Goal: Information Seeking & Learning: Find specific fact

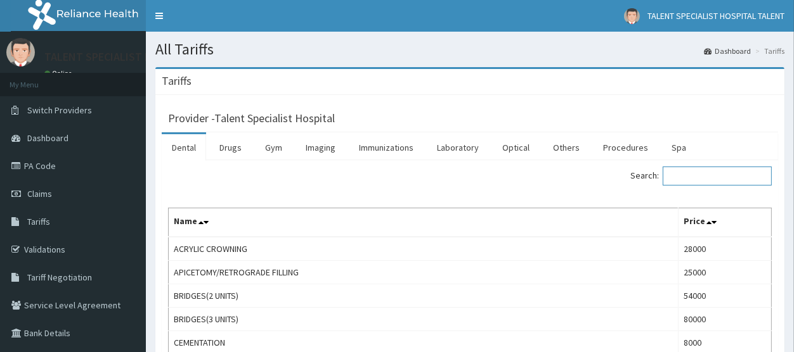
click at [718, 174] on input "Search:" at bounding box center [716, 176] width 109 height 19
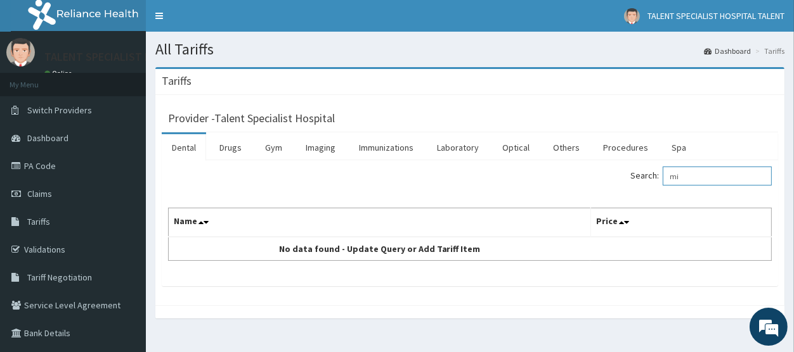
type input "m"
type input "o"
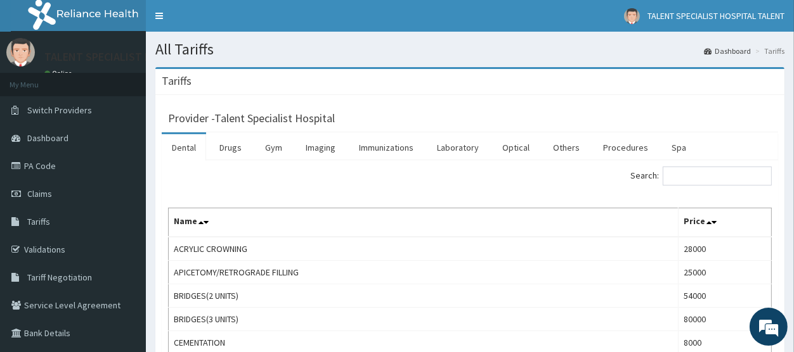
click at [699, 181] on input "Search:" at bounding box center [716, 176] width 109 height 19
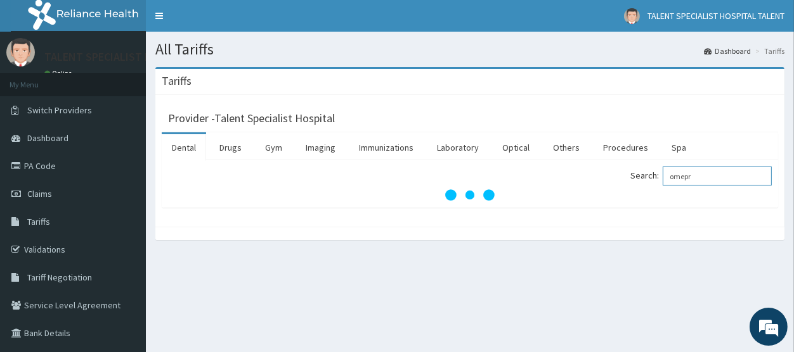
type input "omepr"
click at [326, 77] on div "Tariffs" at bounding box center [469, 82] width 629 height 26
click at [44, 164] on link "PA Code" at bounding box center [73, 166] width 146 height 28
